Goal: Task Accomplishment & Management: Manage account settings

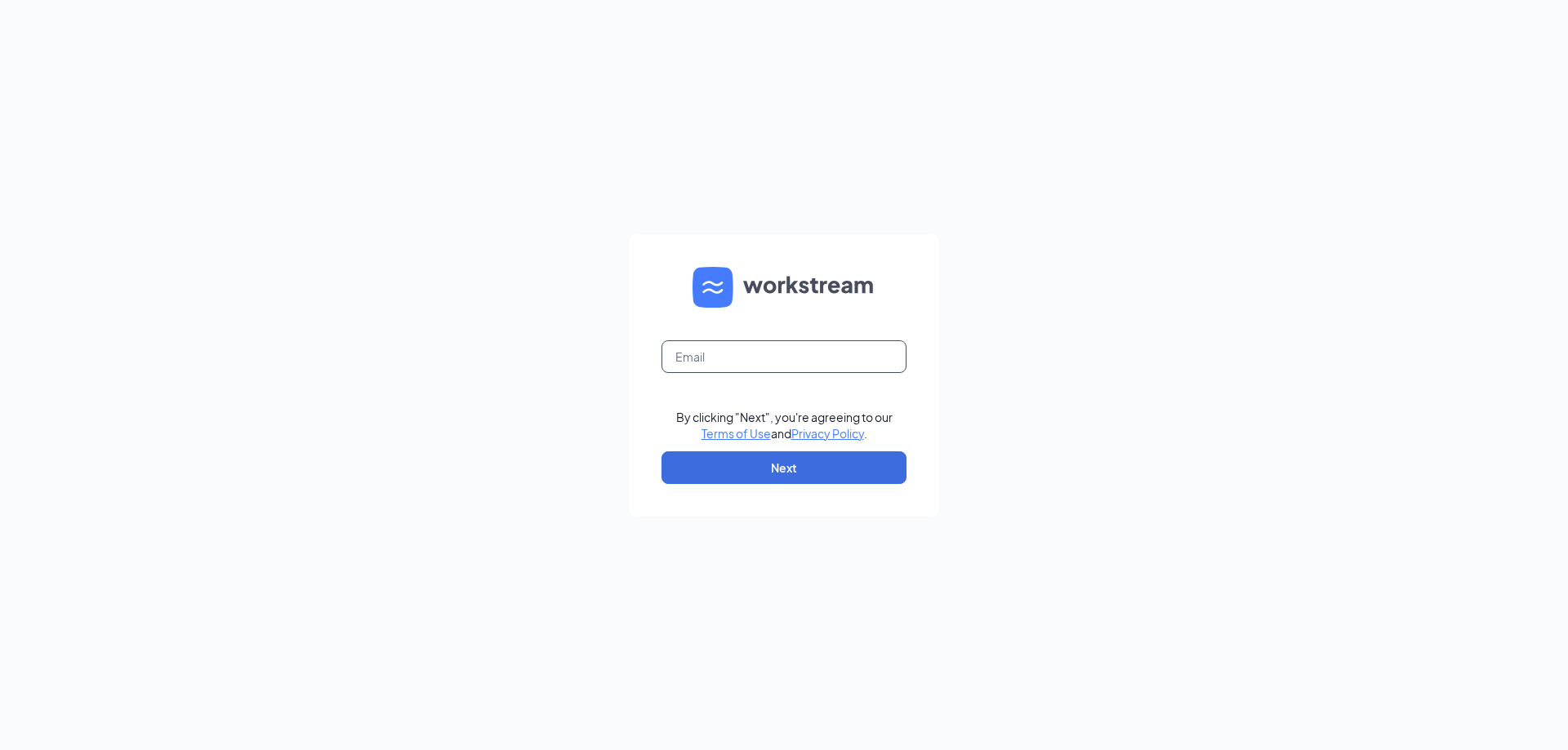
click at [682, 353] on input "text" at bounding box center [784, 357] width 245 height 33
click at [701, 362] on input "text" at bounding box center [784, 357] width 245 height 33
type input "[EMAIL_ADDRESS][DOMAIN_NAME]"
click at [786, 467] on button "Next" at bounding box center [784, 468] width 245 height 33
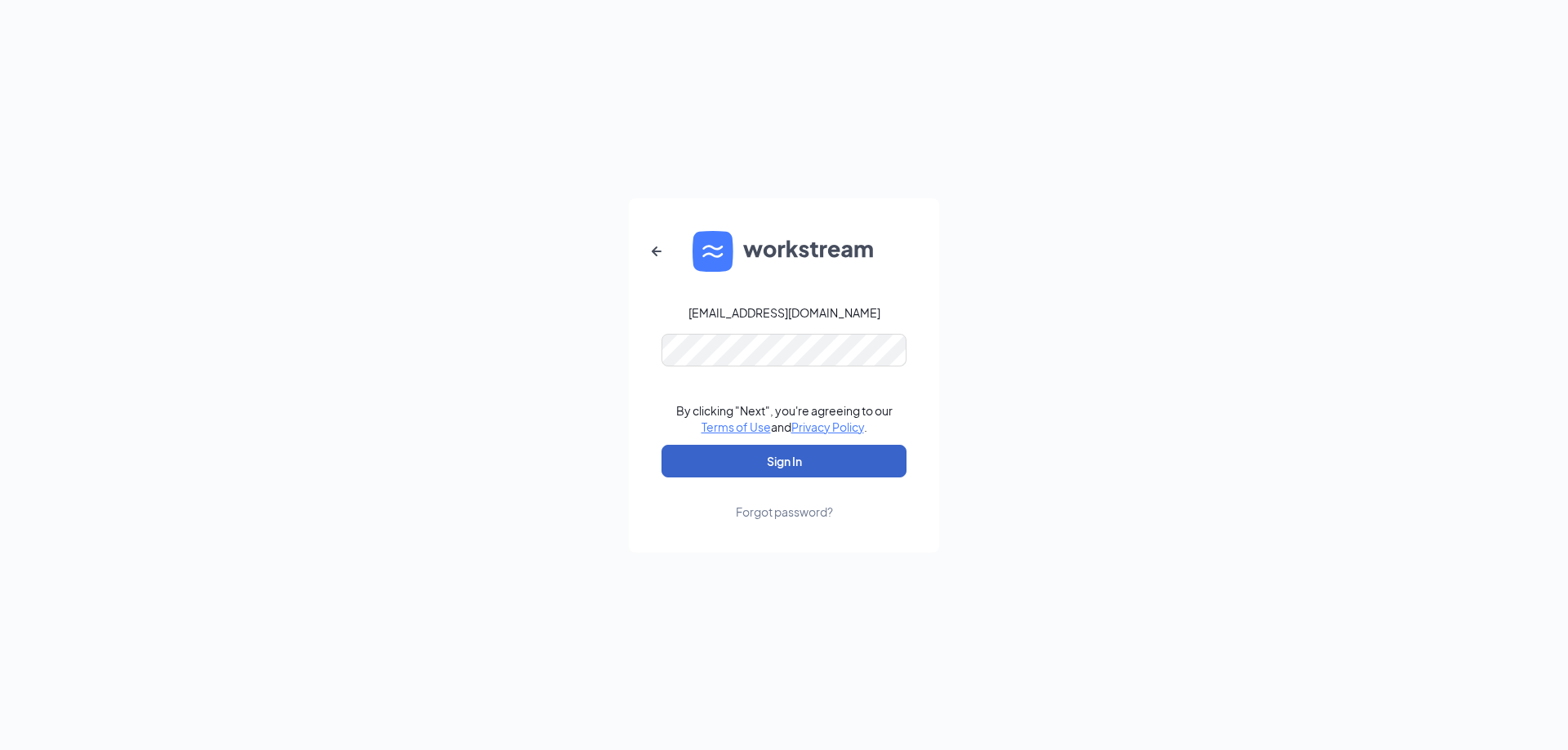
click at [811, 452] on button "Sign In" at bounding box center [784, 461] width 245 height 33
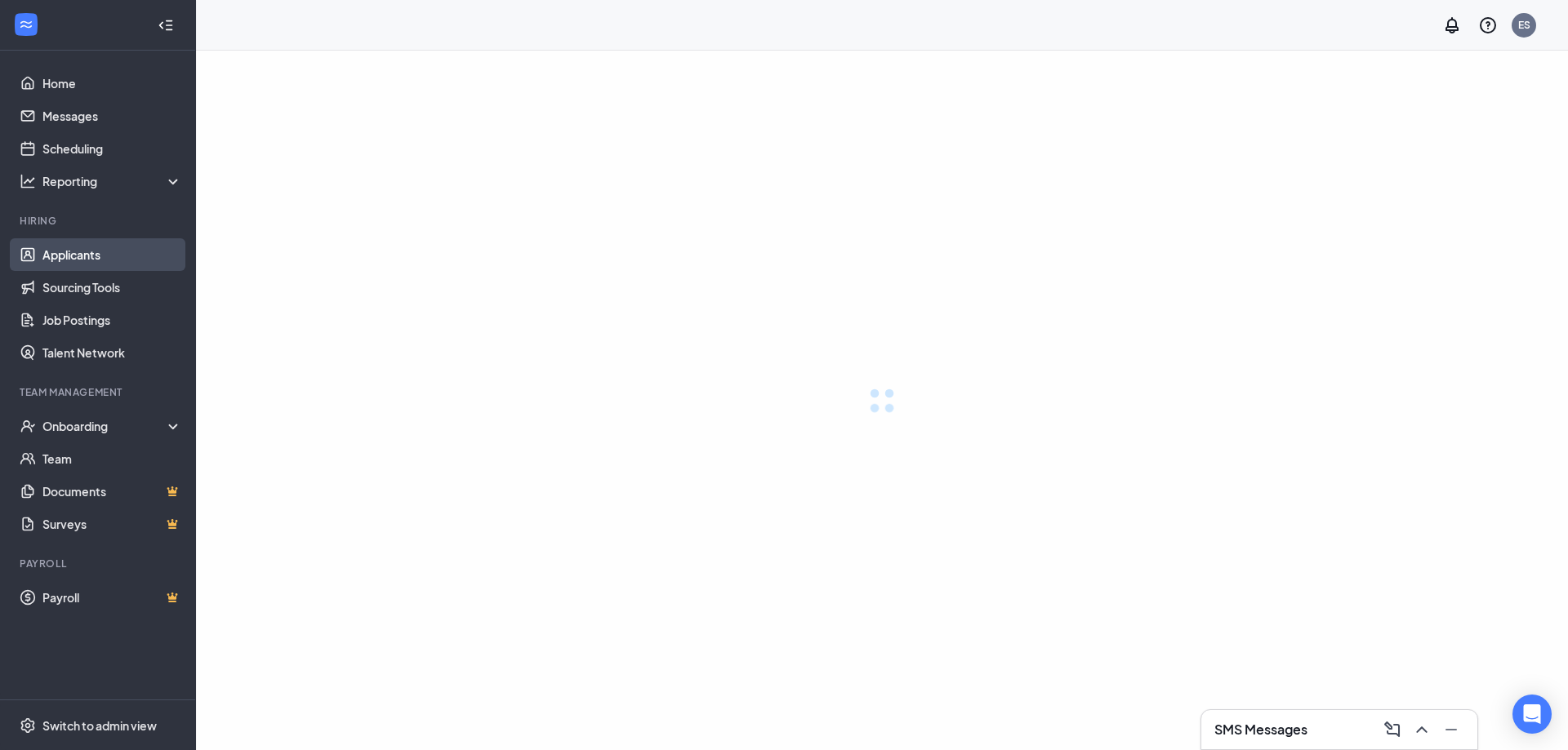
click at [94, 252] on link "Applicants" at bounding box center [112, 255] width 140 height 33
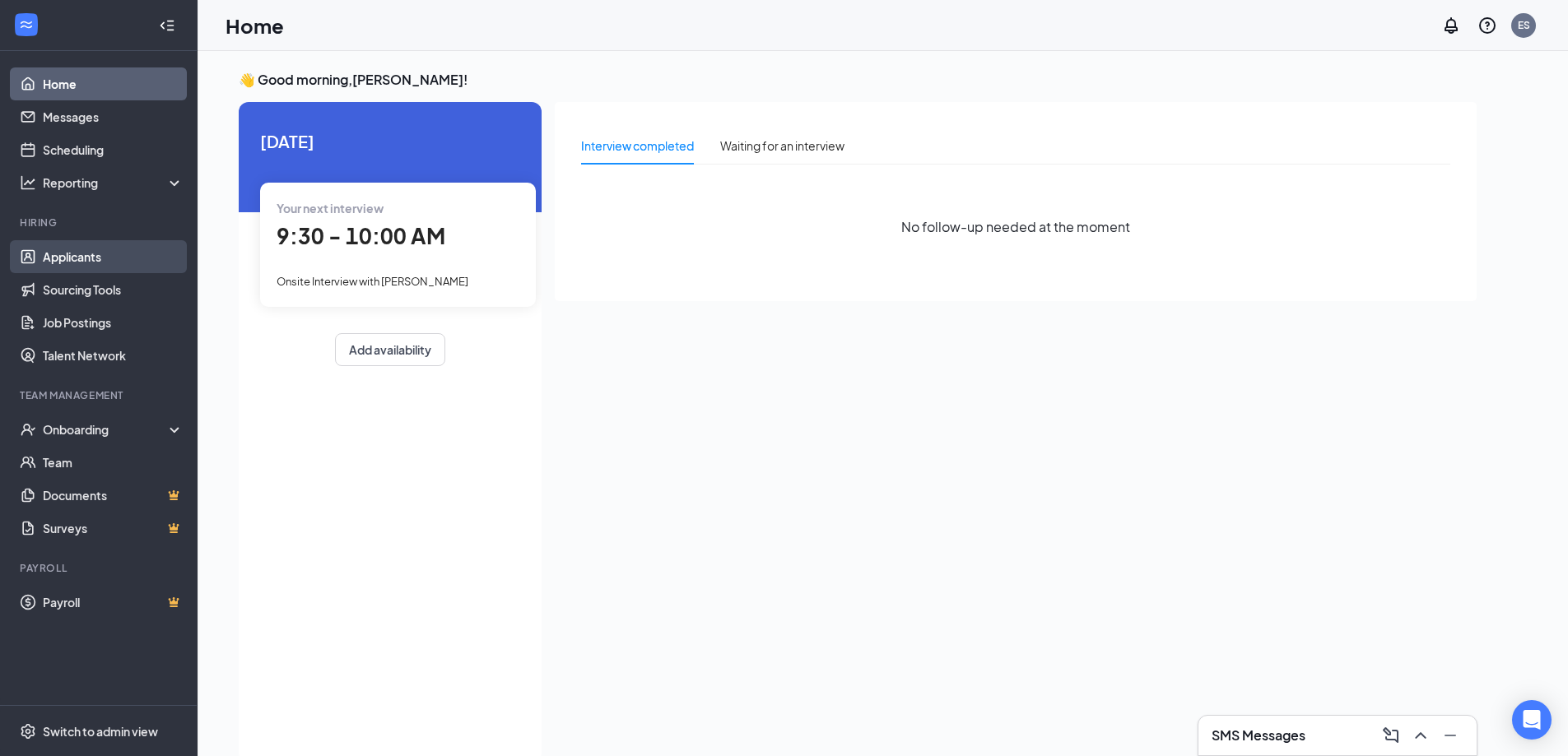
click at [95, 254] on link "Applicants" at bounding box center [113, 257] width 141 height 33
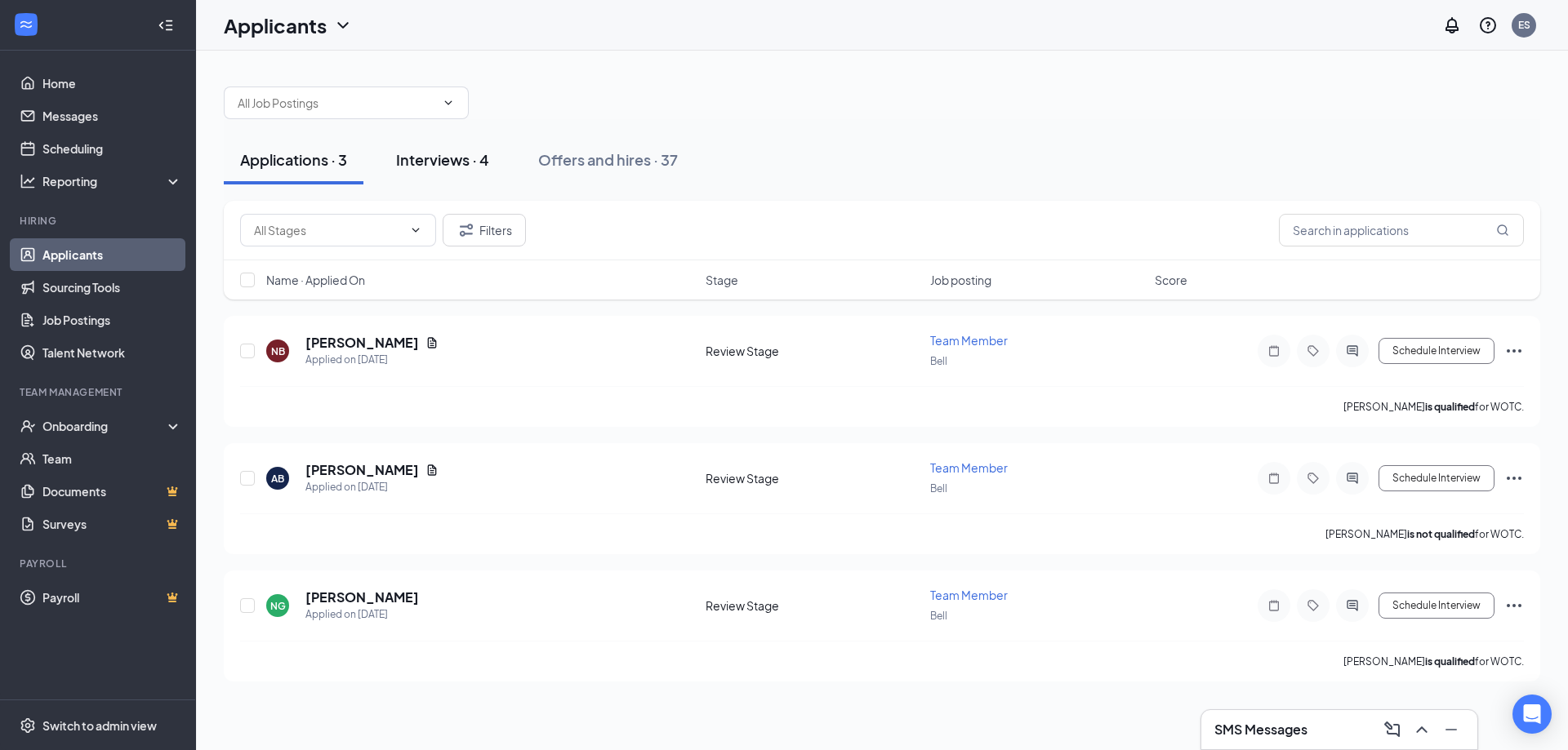
click at [466, 165] on div "Interviews · 4" at bounding box center [443, 159] width 93 height 20
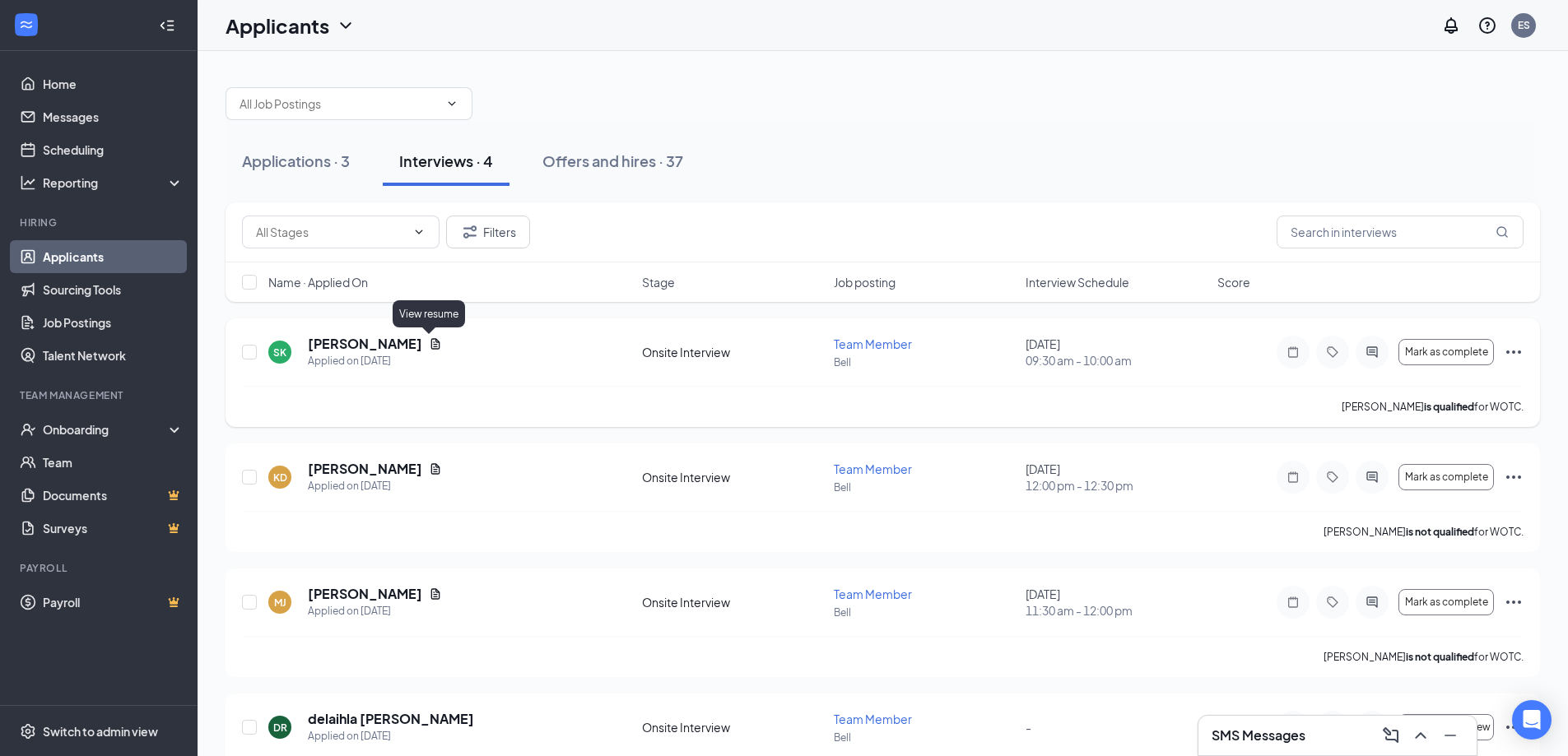
click at [431, 348] on icon "Document" at bounding box center [435, 344] width 13 height 13
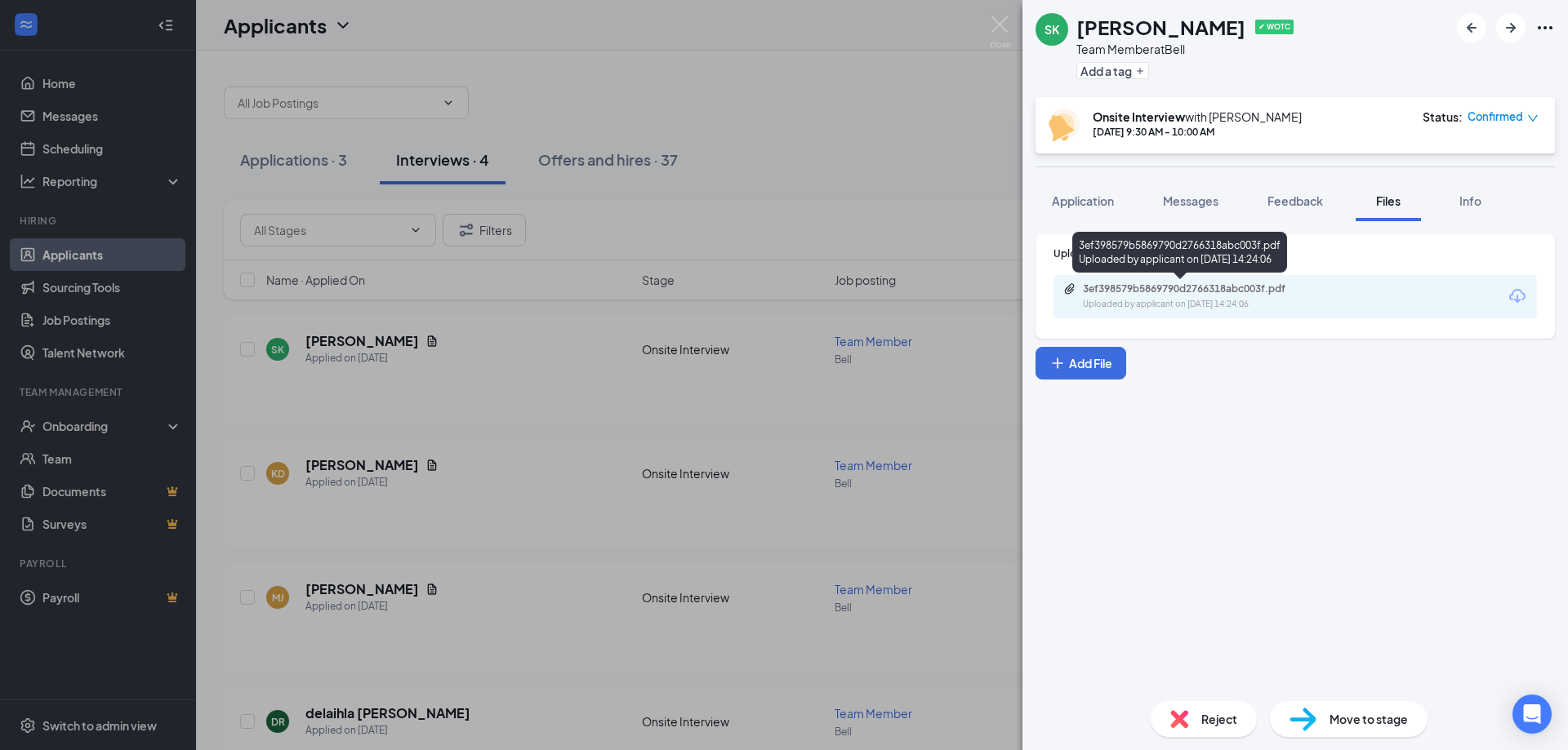
click at [1086, 302] on div "Uploaded by applicant on Sep 14, 2025 at 14:24:06" at bounding box center [1205, 305] width 245 height 13
